Goal: Transaction & Acquisition: Book appointment/travel/reservation

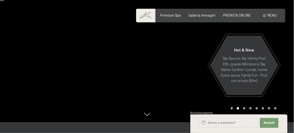
scroll to position [27, 0]
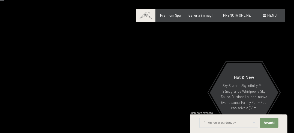
click at [205, 92] on div at bounding box center [220, 61] width 147 height 177
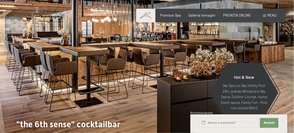
click at [205, 91] on div at bounding box center [220, 61] width 147 height 177
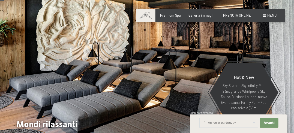
click at [205, 91] on div at bounding box center [220, 61] width 147 height 177
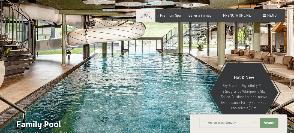
click at [205, 91] on div at bounding box center [220, 61] width 147 height 177
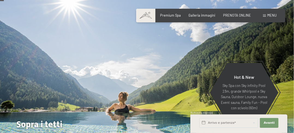
click at [206, 89] on div at bounding box center [220, 61] width 147 height 177
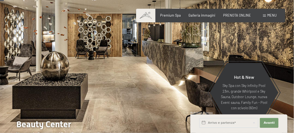
click at [206, 89] on div at bounding box center [220, 61] width 147 height 177
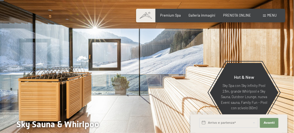
click at [206, 89] on div at bounding box center [220, 61] width 147 height 177
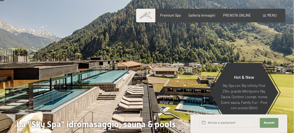
click at [206, 89] on div at bounding box center [220, 61] width 147 height 177
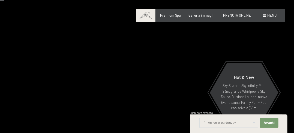
click at [206, 89] on div at bounding box center [220, 61] width 147 height 177
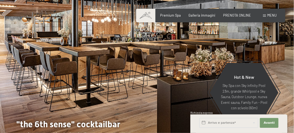
click at [206, 89] on div at bounding box center [220, 61] width 147 height 177
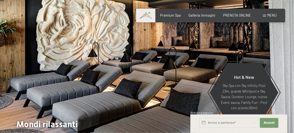
click at [206, 89] on div at bounding box center [220, 61] width 147 height 177
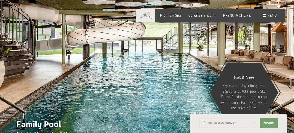
click at [206, 88] on div at bounding box center [220, 61] width 147 height 177
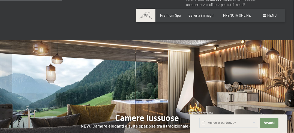
scroll to position [464, 0]
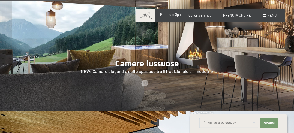
click at [170, 13] on span "Premium Spa" at bounding box center [171, 14] width 21 height 4
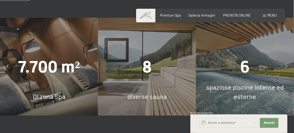
scroll to position [300, 0]
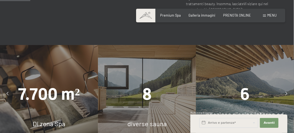
click at [52, 89] on div "7.700 m²" at bounding box center [49, 94] width 98 height 23
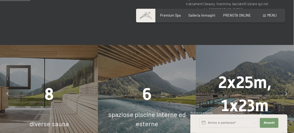
click at [287, 93] on icon at bounding box center [287, 95] width 2 height 4
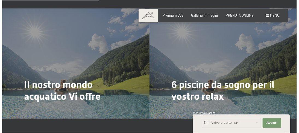
scroll to position [983, 0]
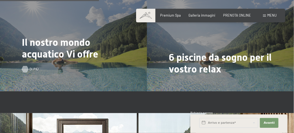
click at [27, 66] on div at bounding box center [25, 69] width 4 height 7
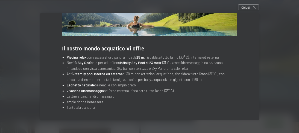
scroll to position [0, 0]
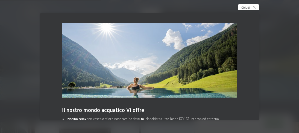
click at [254, 4] on div "Chiudi" at bounding box center [248, 7] width 21 height 6
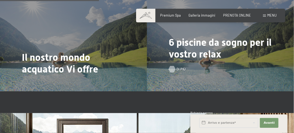
click at [172, 66] on div at bounding box center [172, 69] width 4 height 7
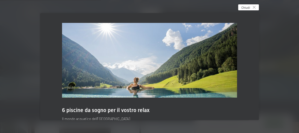
click at [255, 6] on icon at bounding box center [254, 7] width 3 height 3
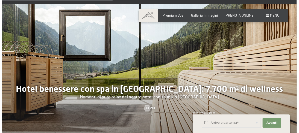
scroll to position [1120, 0]
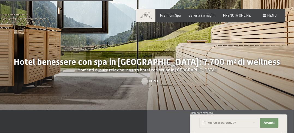
click at [147, 78] on div at bounding box center [145, 81] width 4 height 7
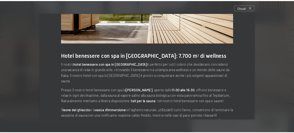
scroll to position [82, 0]
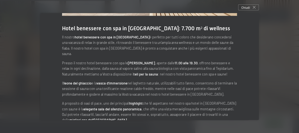
click at [255, 7] on icon at bounding box center [254, 7] width 3 height 3
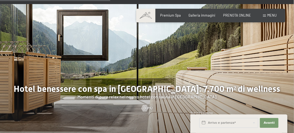
scroll to position [1065, 0]
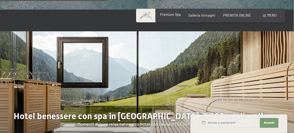
click at [174, 14] on span "Premium Spa" at bounding box center [171, 14] width 21 height 4
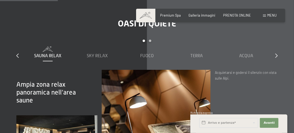
scroll to position [546, 0]
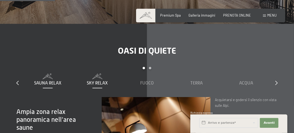
click at [103, 81] on span "Sky Relax" at bounding box center [97, 83] width 21 height 5
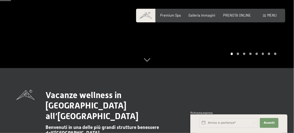
scroll to position [82, 0]
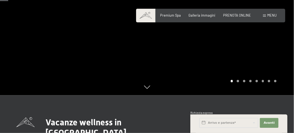
click at [239, 82] on div "Carousel Page 2" at bounding box center [238, 81] width 2 height 2
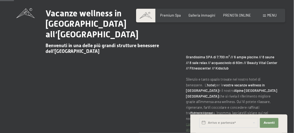
scroll to position [55, 0]
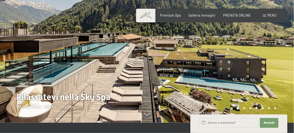
click at [220, 61] on div at bounding box center [220, 33] width 147 height 177
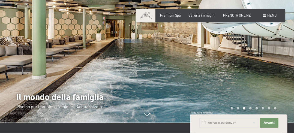
click at [224, 63] on div at bounding box center [220, 33] width 147 height 177
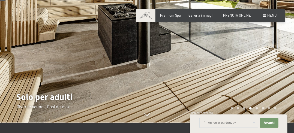
click at [224, 63] on div at bounding box center [220, 33] width 147 height 177
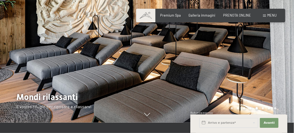
click at [224, 63] on div at bounding box center [220, 33] width 147 height 177
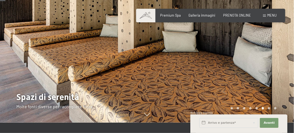
click at [224, 63] on div at bounding box center [220, 33] width 147 height 177
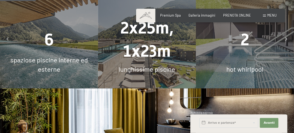
scroll to position [300, 0]
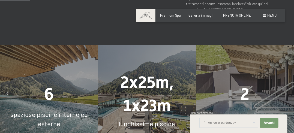
click at [152, 73] on span "2x25m, 1x23m" at bounding box center [147, 94] width 54 height 42
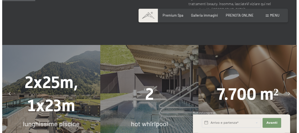
scroll to position [328, 0]
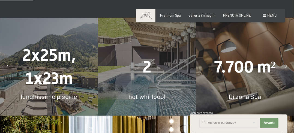
click at [151, 66] on div "2 hot whirlpool" at bounding box center [147, 67] width 98 height 98
click at [244, 93] on span "Di zona Spa" at bounding box center [245, 97] width 32 height 8
click at [271, 15] on span "Menu" at bounding box center [272, 15] width 9 height 4
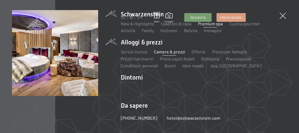
click at [176, 51] on link "Camere & prezzi" at bounding box center [168, 51] width 31 height 5
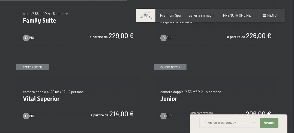
scroll to position [573, 0]
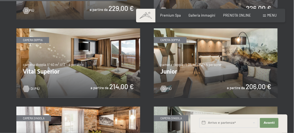
click at [26, 87] on div at bounding box center [26, 89] width 4 height 7
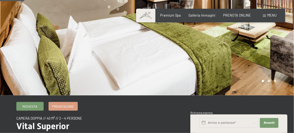
scroll to position [55, 0]
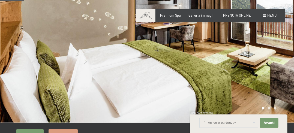
click at [96, 62] on div at bounding box center [73, 33] width 147 height 177
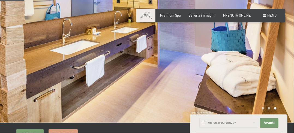
click at [96, 62] on div at bounding box center [73, 33] width 147 height 177
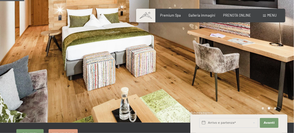
click at [96, 62] on div at bounding box center [73, 33] width 147 height 177
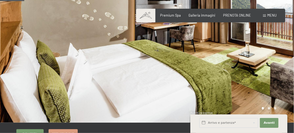
click at [96, 62] on div at bounding box center [73, 33] width 147 height 177
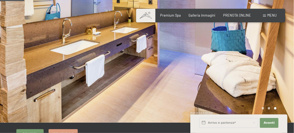
click at [223, 63] on div at bounding box center [220, 33] width 147 height 177
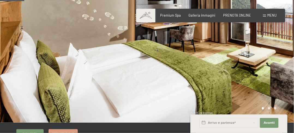
click at [223, 63] on div at bounding box center [220, 33] width 147 height 177
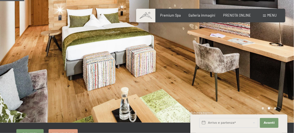
click at [223, 63] on div at bounding box center [220, 33] width 147 height 177
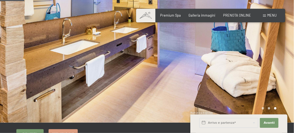
click at [223, 63] on div at bounding box center [220, 33] width 147 height 177
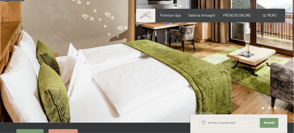
click at [222, 63] on div at bounding box center [220, 33] width 147 height 177
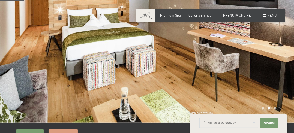
click at [222, 64] on div at bounding box center [220, 33] width 147 height 177
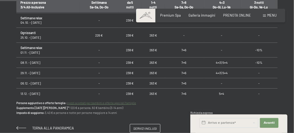
scroll to position [382, 0]
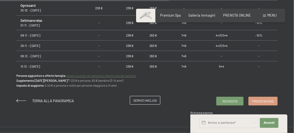
click at [140, 99] on span "Servizi inclusi" at bounding box center [145, 100] width 23 height 5
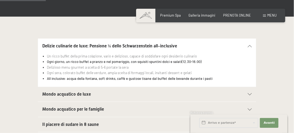
scroll to position [164, 0]
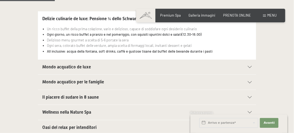
click at [250, 65] on div "Mondo acquatico de luxe" at bounding box center [147, 67] width 210 height 15
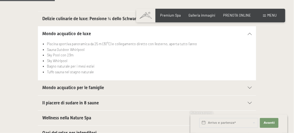
click at [250, 34] on icon at bounding box center [250, 34] width 4 height 2
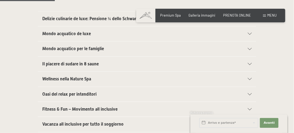
click at [249, 47] on div "Mondo acquatico per le famiglie" at bounding box center [147, 49] width 210 height 15
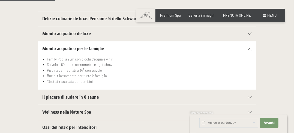
click at [250, 46] on div "Mondo acquatico per le famiglie" at bounding box center [147, 49] width 210 height 15
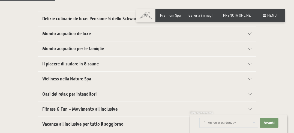
click at [250, 78] on icon at bounding box center [250, 79] width 4 height 2
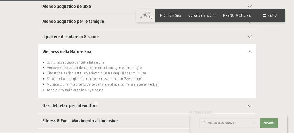
scroll to position [218, 0]
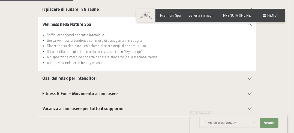
click at [250, 78] on icon at bounding box center [250, 79] width 4 height 2
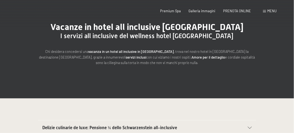
scroll to position [0, 0]
